Goal: Navigation & Orientation: Find specific page/section

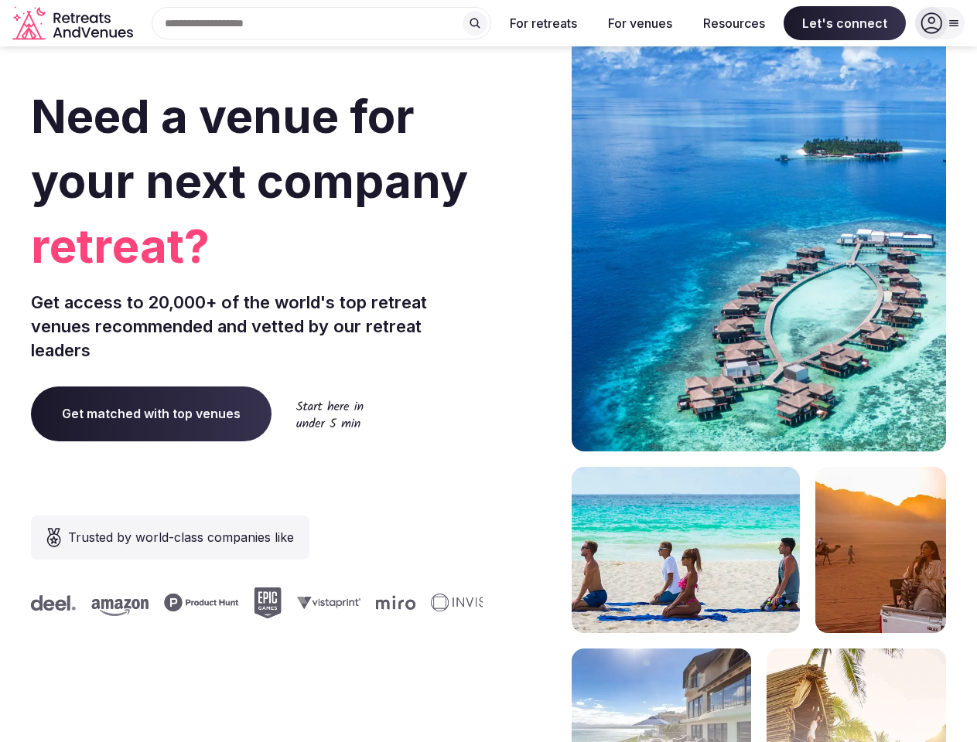
click at [488, 371] on div "Need a venue for your next company retreat? Get access to 20,000+ of the world'…" at bounding box center [488, 463] width 915 height 932
click at [322, 23] on div "Search Popular Destinations [GEOGRAPHIC_DATA], [GEOGRAPHIC_DATA] [GEOGRAPHIC_DA…" at bounding box center [315, 23] width 352 height 32
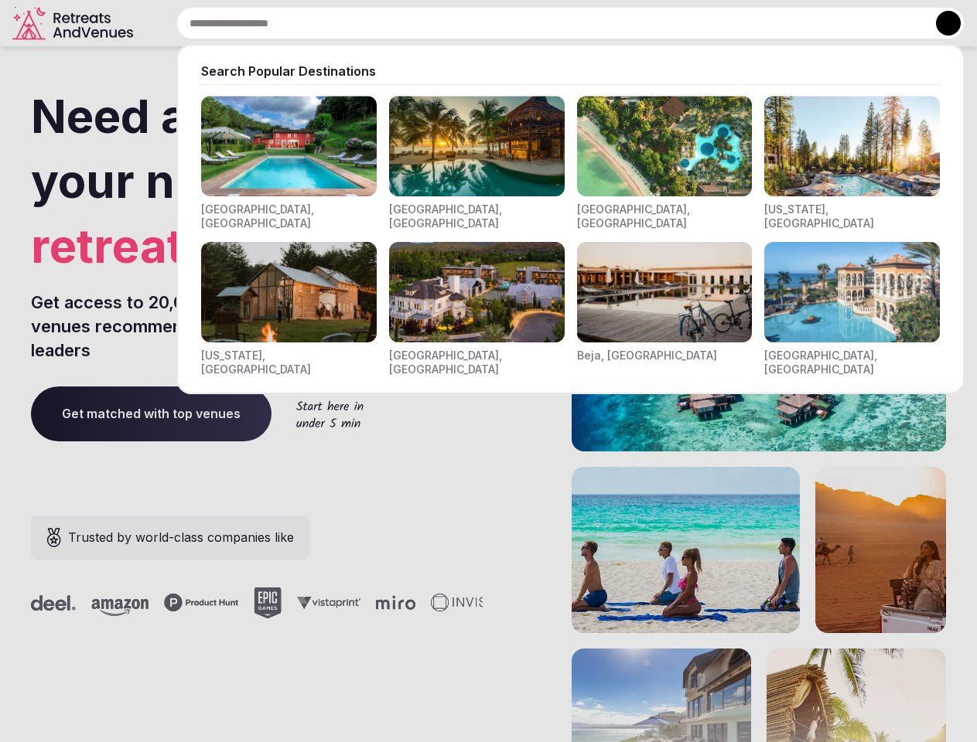
click at [475, 23] on input "text" at bounding box center [570, 23] width 788 height 32
click at [544, 23] on input "text" at bounding box center [570, 23] width 788 height 32
click at [639, 23] on input "text" at bounding box center [570, 23] width 788 height 32
click at [734, 23] on input "text" at bounding box center [570, 23] width 788 height 32
click at [844, 23] on input "text" at bounding box center [570, 23] width 788 height 32
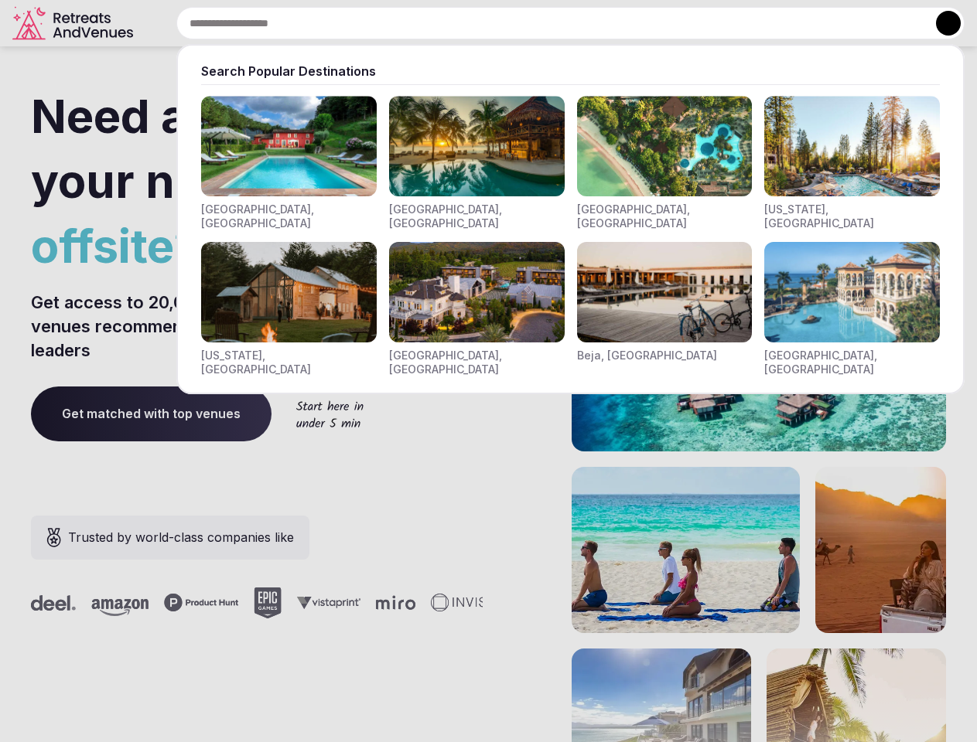
click at [939, 23] on button at bounding box center [948, 23] width 25 height 25
